Goal: Task Accomplishment & Management: Use online tool/utility

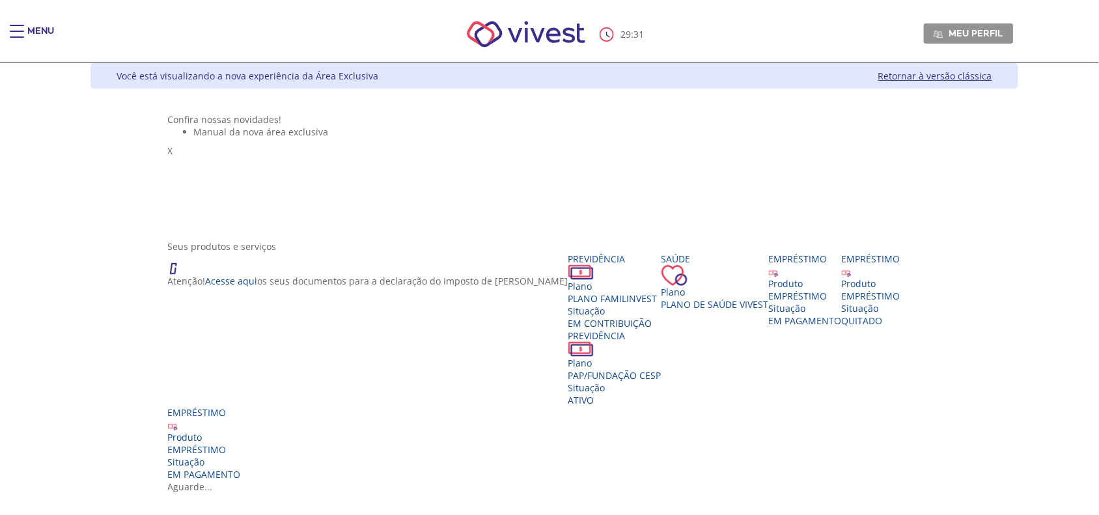
click at [14, 27] on div "Main header" at bounding box center [17, 38] width 14 height 26
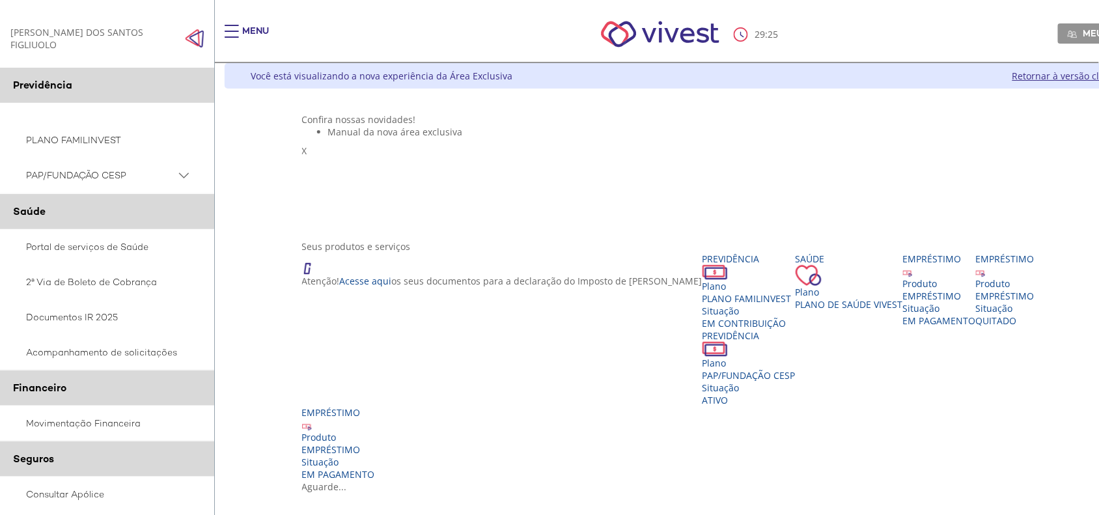
click at [1075, 471] on div "Seus produtos e serviços Atenção! Acesse aqui os seus documentos para a declara…" at bounding box center [688, 360] width 773 height 240
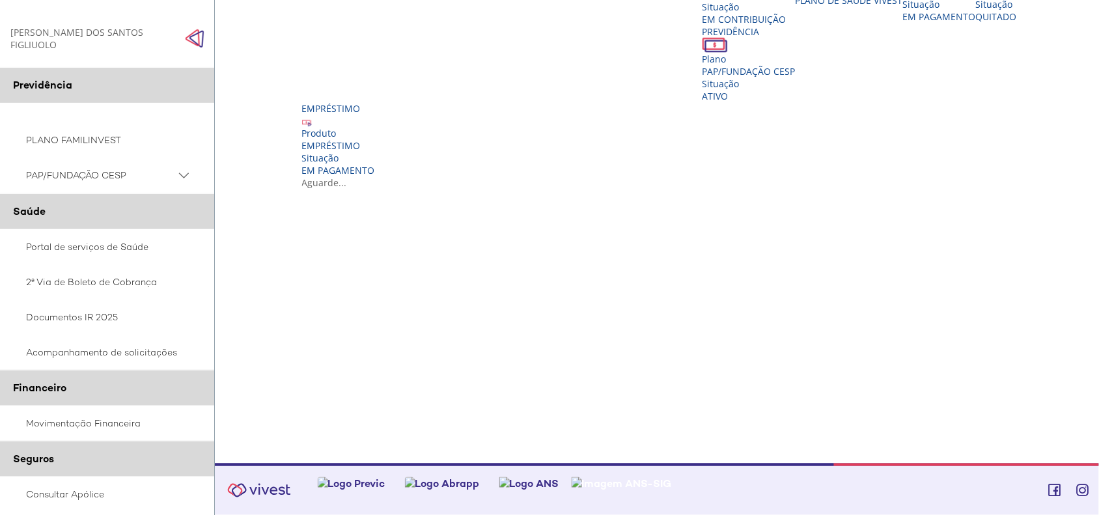
scroll to position [279, 0]
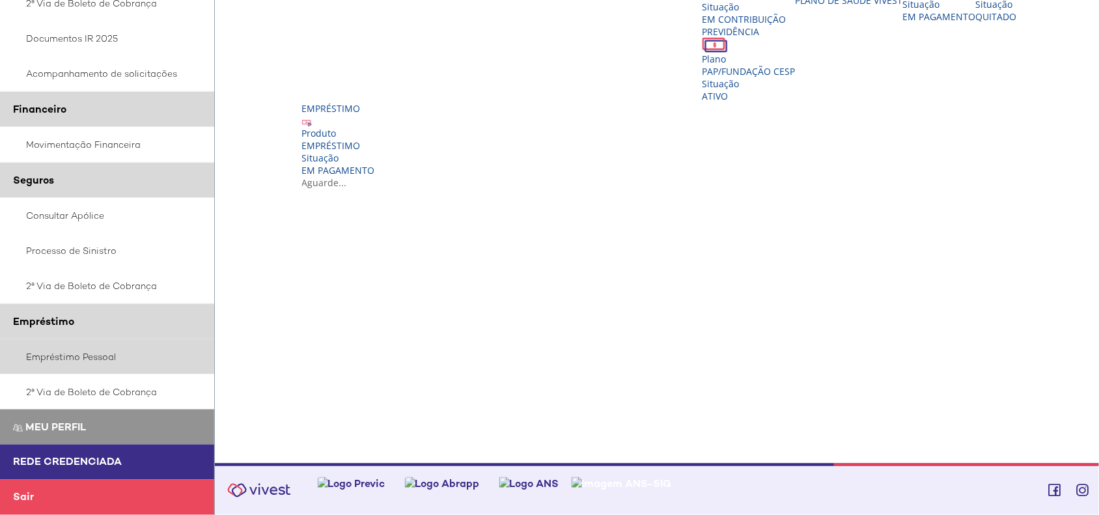
click at [96, 355] on link "Empréstimo Pessoal" at bounding box center [107, 356] width 215 height 35
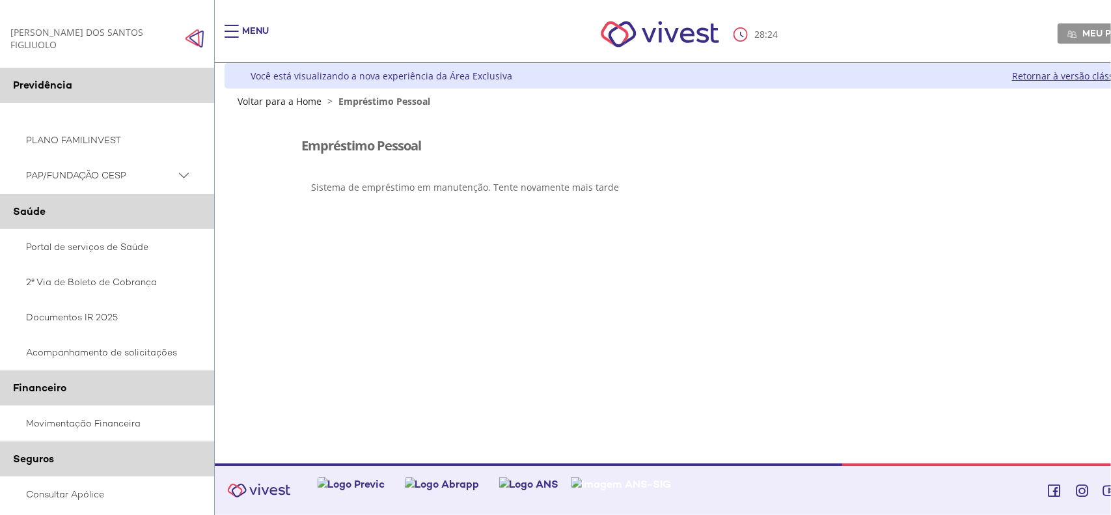
scroll to position [280, 0]
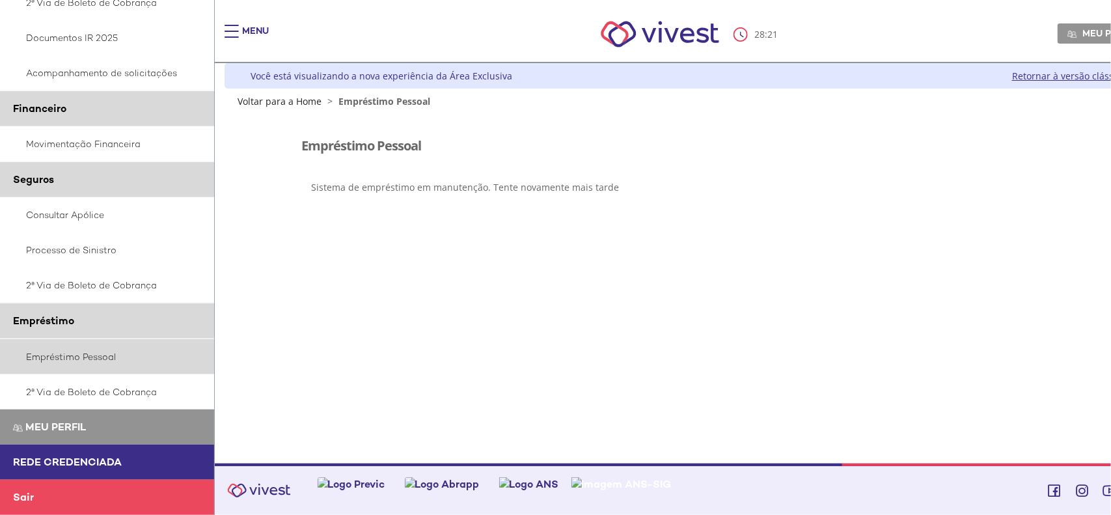
click at [96, 356] on link "Empréstimo Pessoal" at bounding box center [107, 356] width 215 height 35
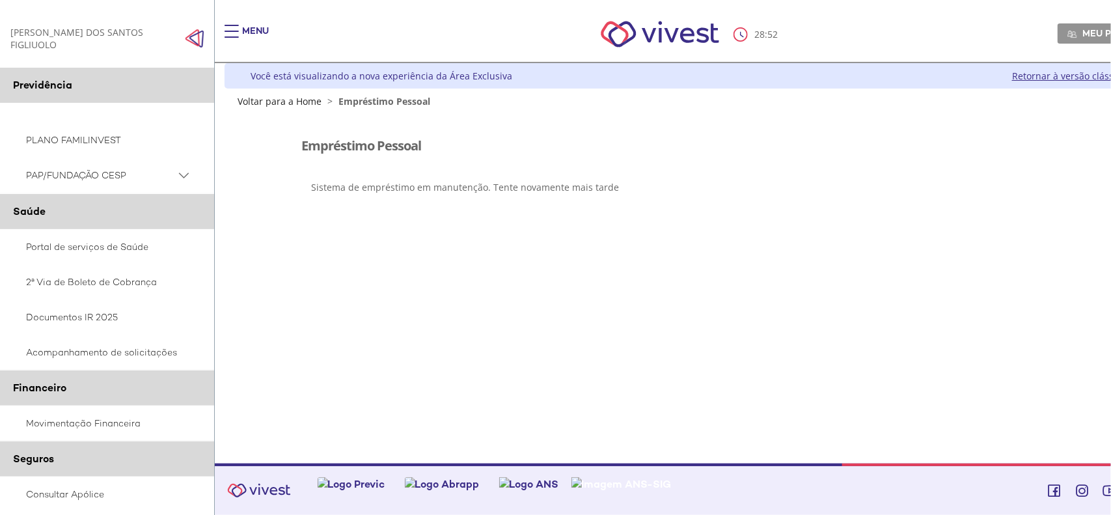
click at [1075, 72] on link "Retornar à versão clássica" at bounding box center [1069, 76] width 114 height 12
